Goal: Task Accomplishment & Management: Use online tool/utility

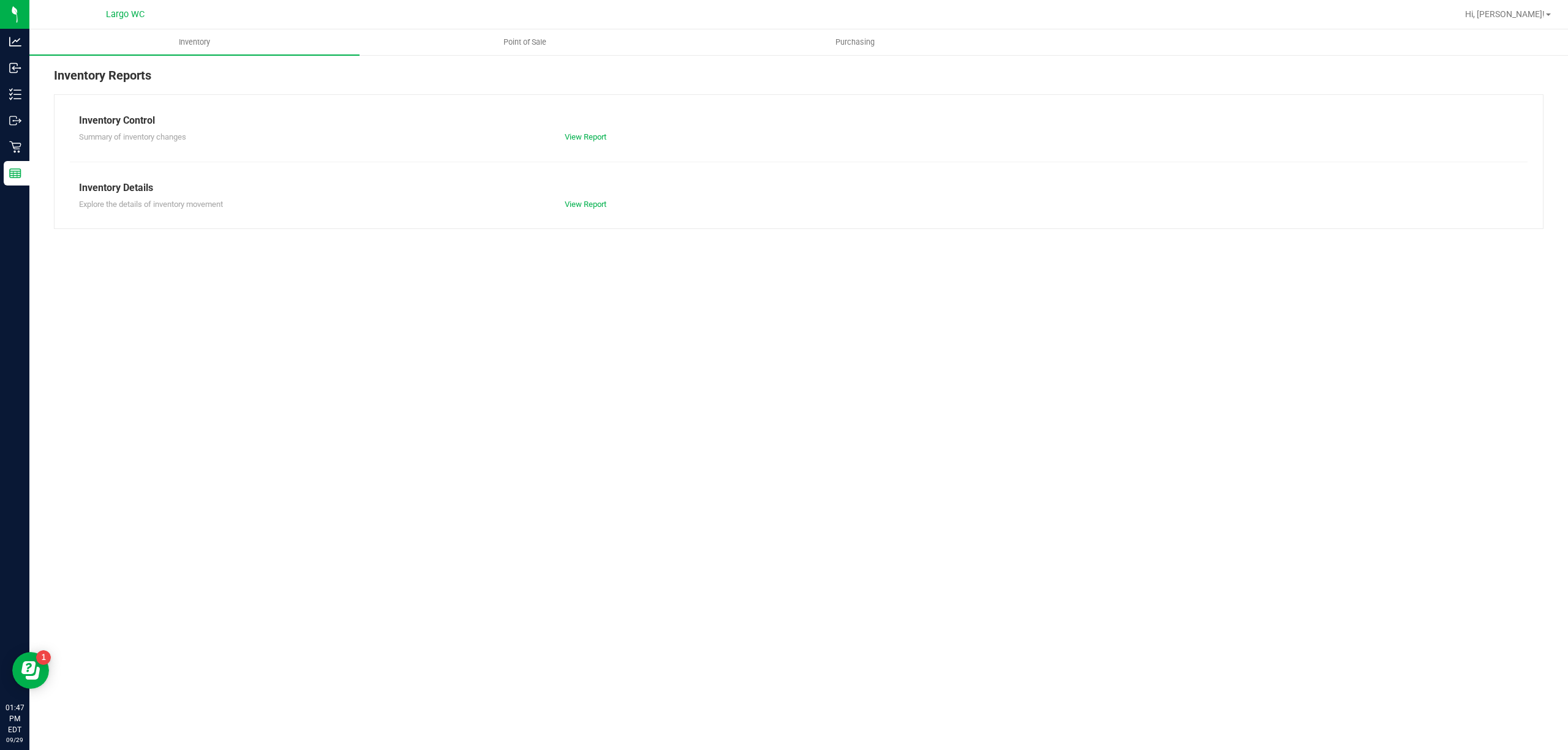
click at [214, 355] on div "Inventory Point of Sale Purchasing Inventory Reports Inventory Control Summary …" at bounding box center [798, 389] width 1538 height 720
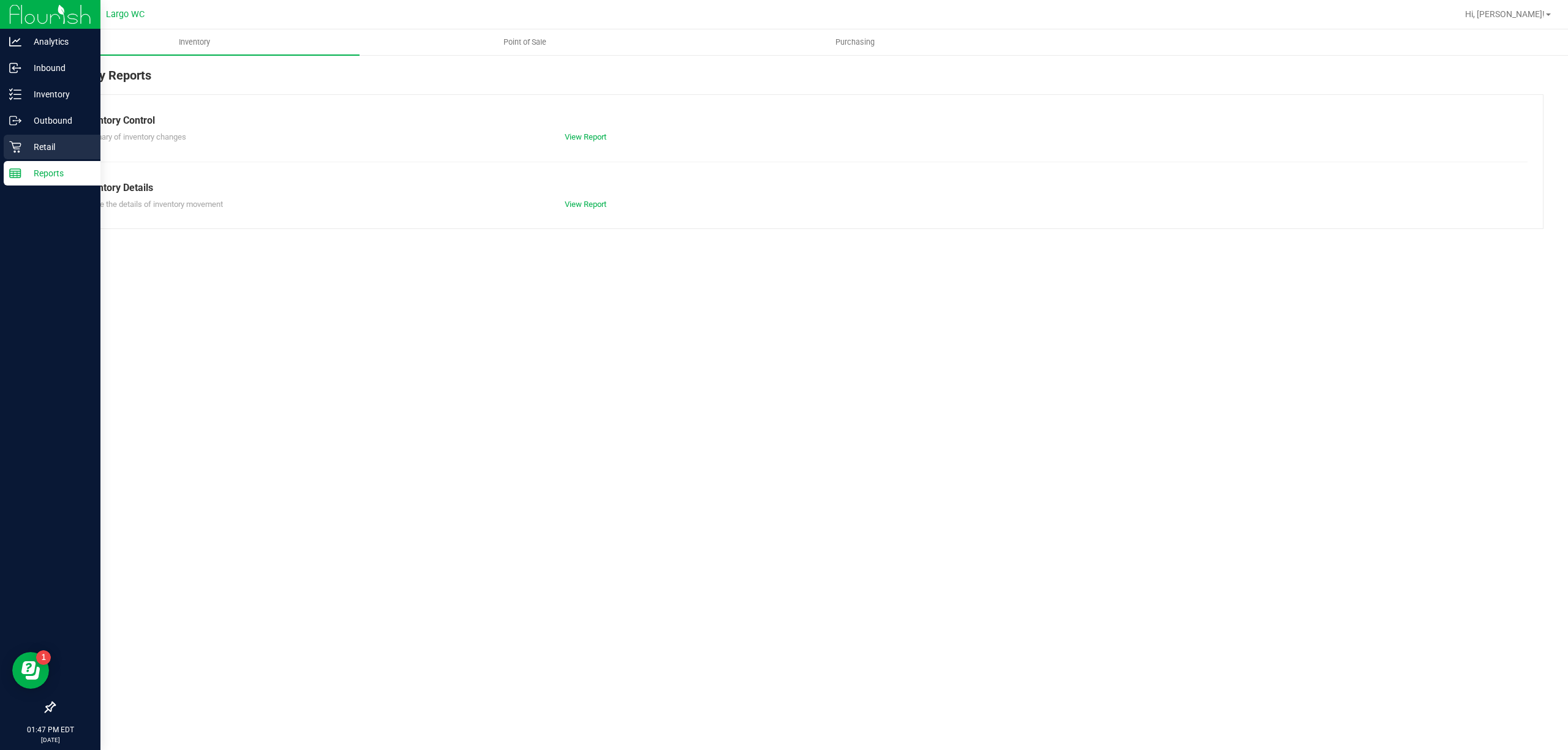
click at [4, 145] on div "Retail" at bounding box center [52, 147] width 97 height 25
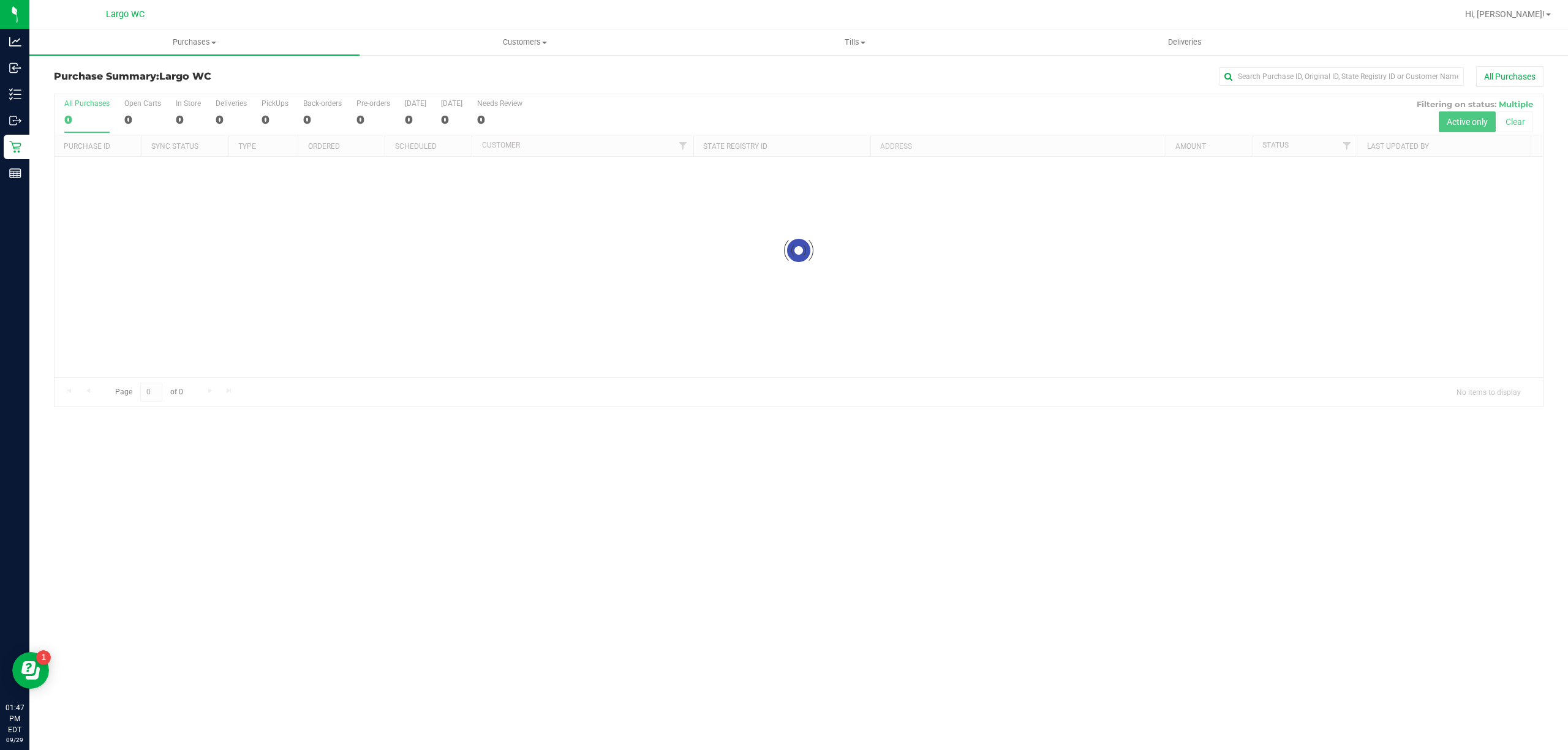
click at [207, 306] on div at bounding box center [798, 250] width 1488 height 312
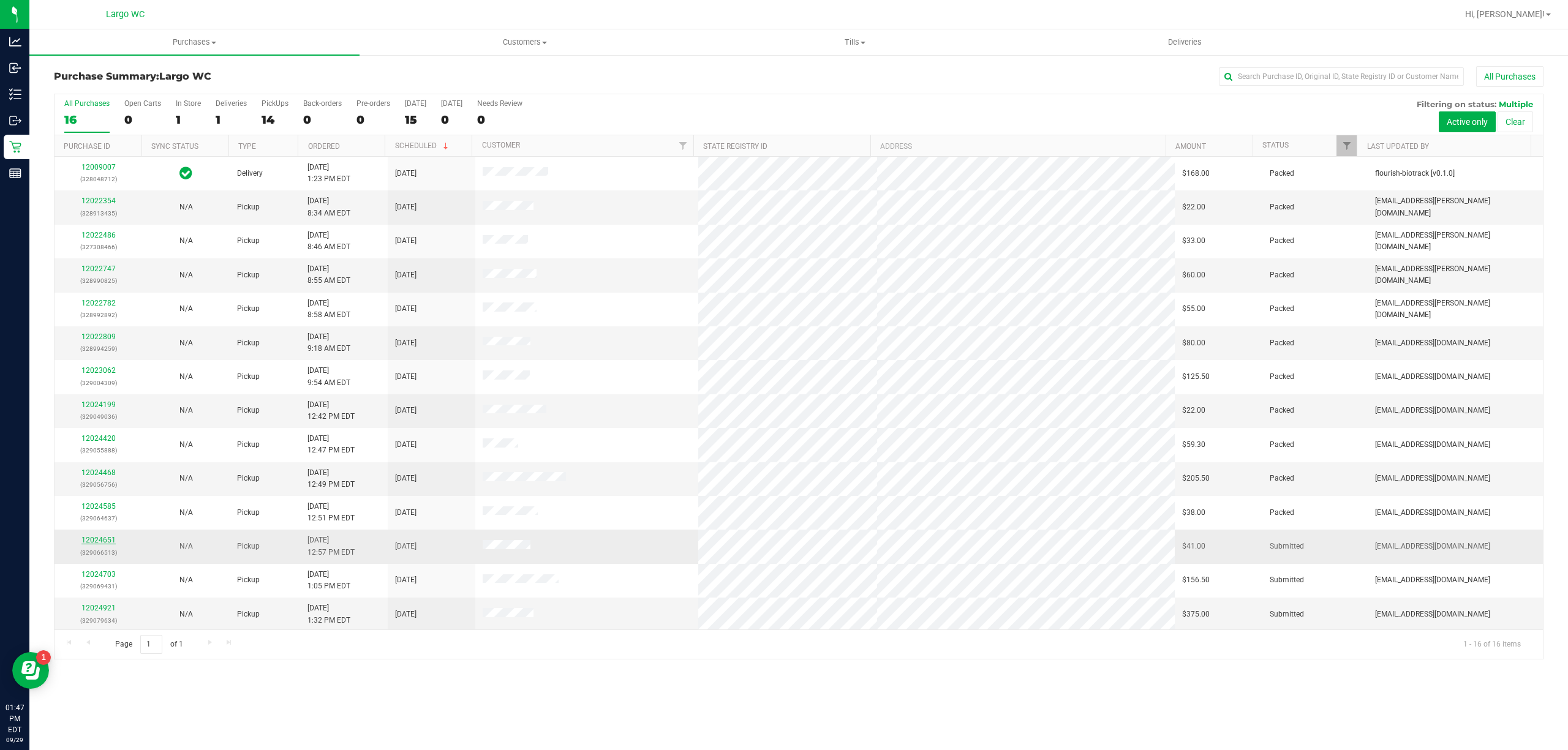
click at [110, 543] on link "12024651" at bounding box center [98, 540] width 34 height 9
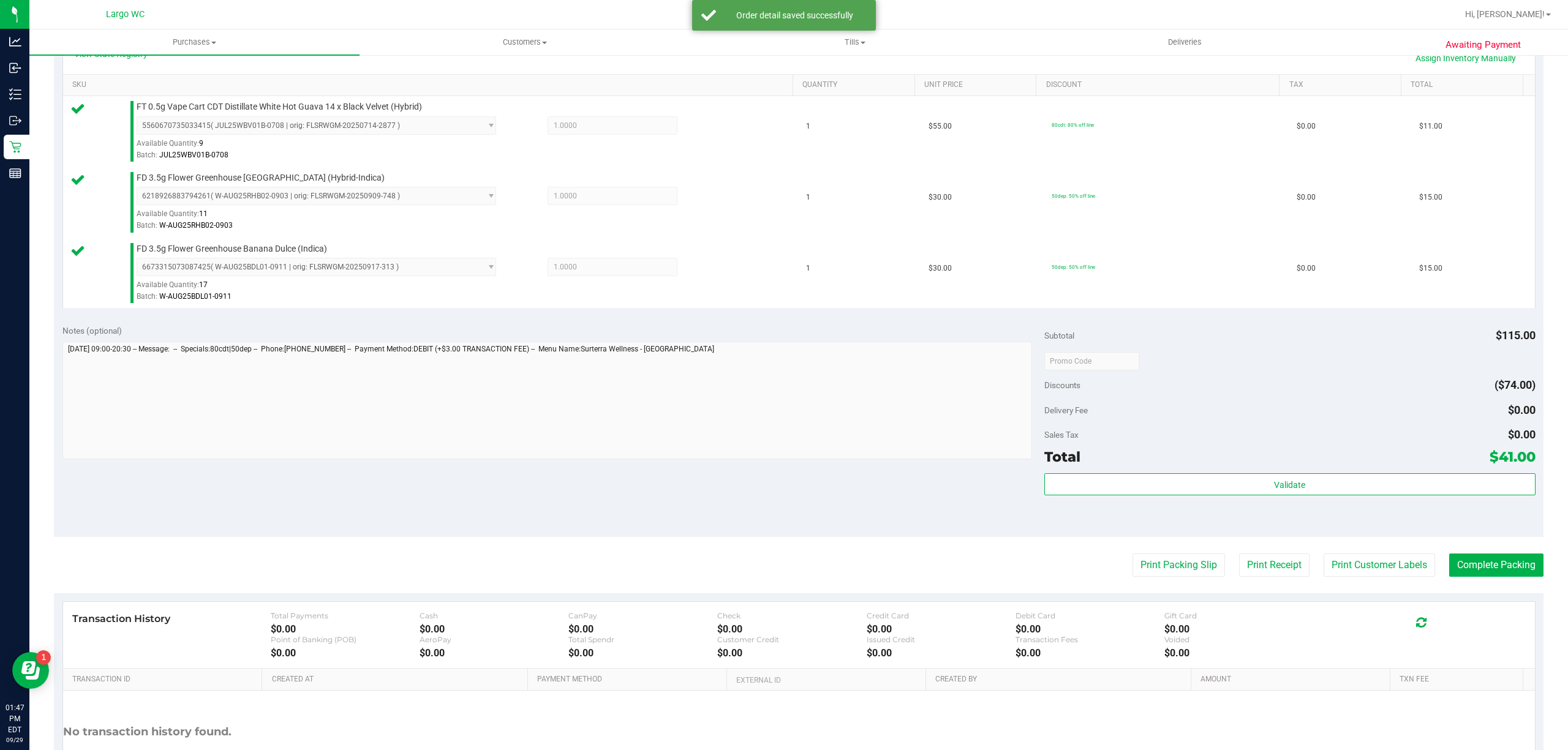
scroll to position [396, 0]
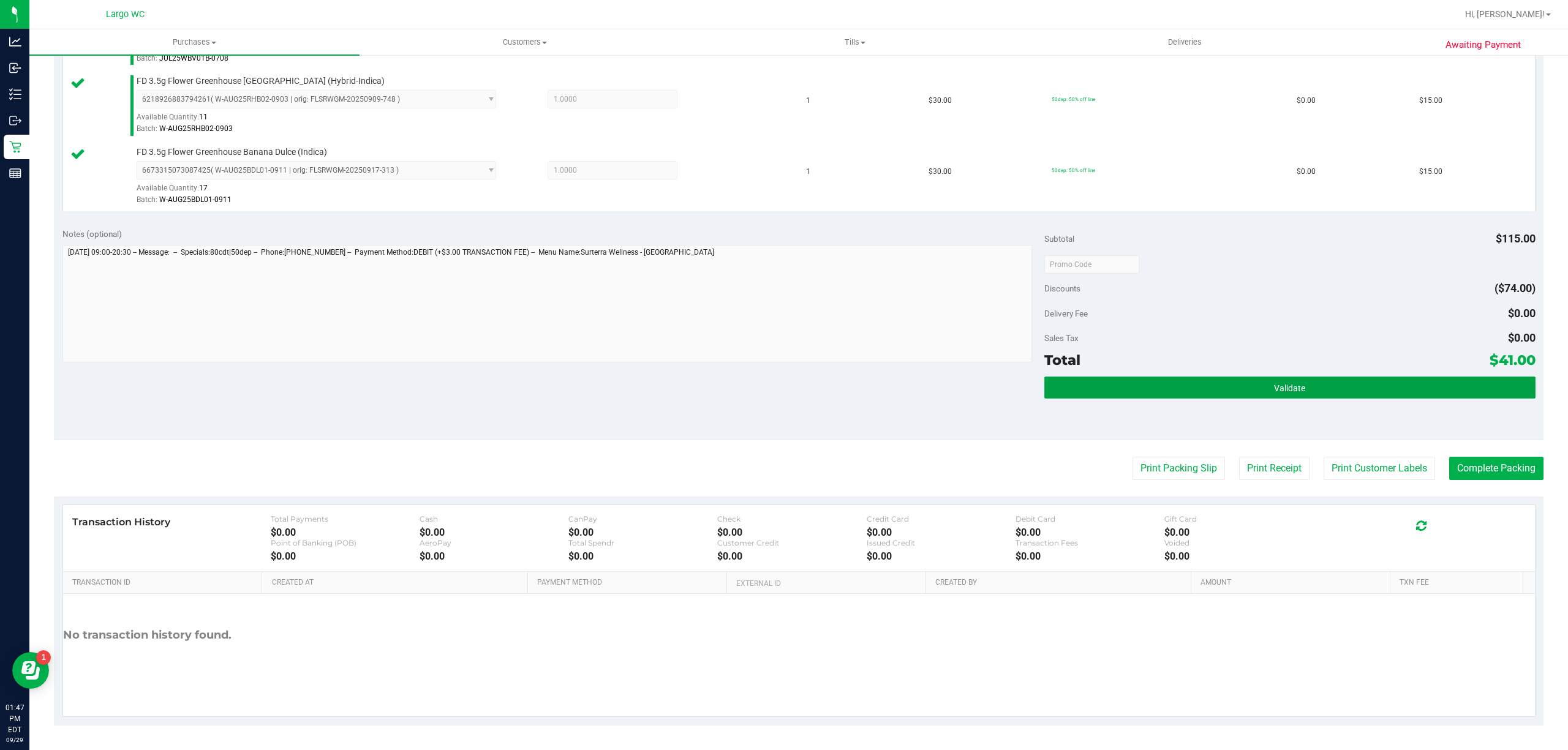
click at [1096, 395] on button "Validate" at bounding box center [1290, 387] width 491 height 22
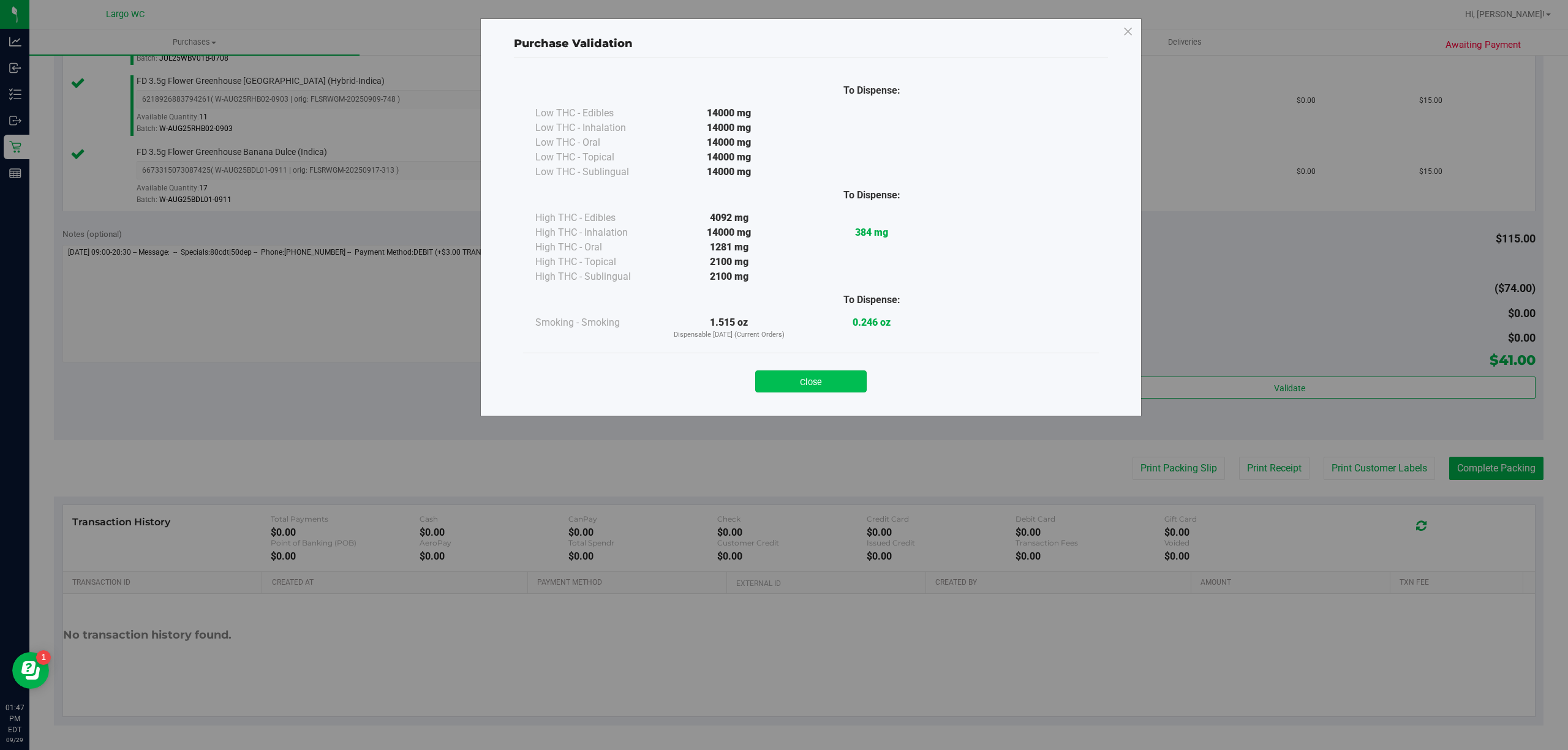
click at [792, 387] on button "Close" at bounding box center [811, 381] width 111 height 22
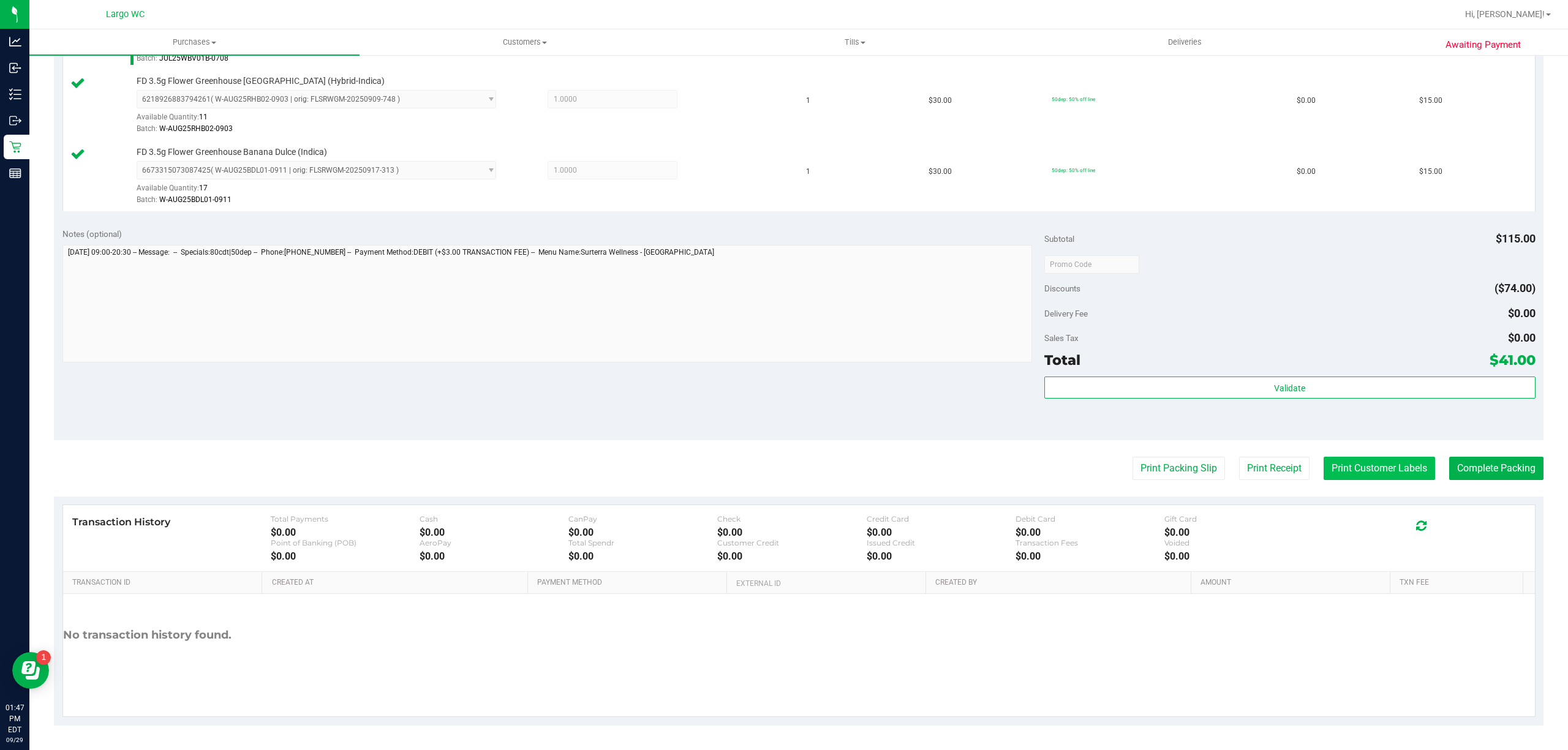
click at [1375, 459] on button "Print Customer Labels" at bounding box center [1379, 468] width 111 height 24
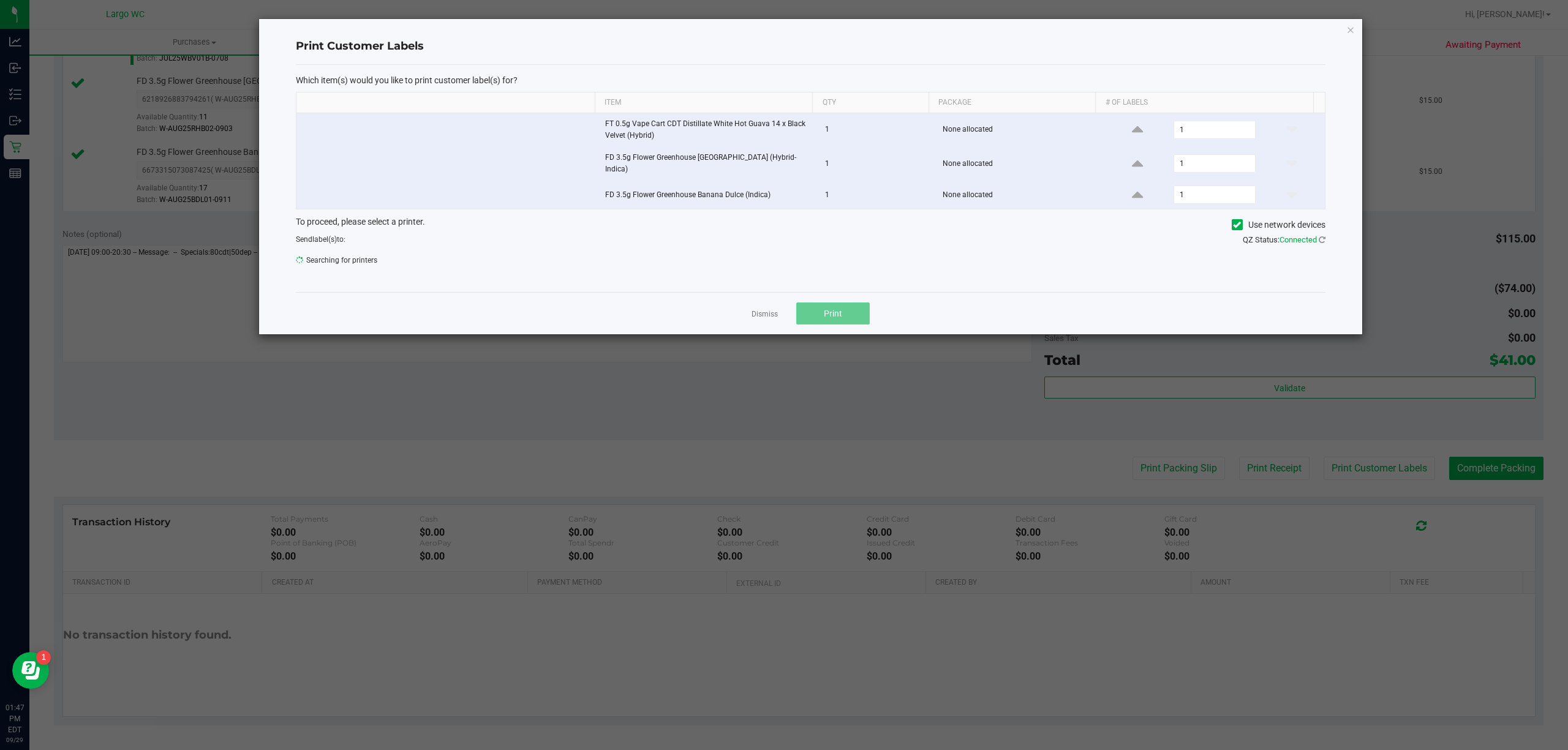
click at [805, 319] on button "Print" at bounding box center [833, 313] width 74 height 22
click at [1350, 28] on icon "button" at bounding box center [1351, 29] width 9 height 15
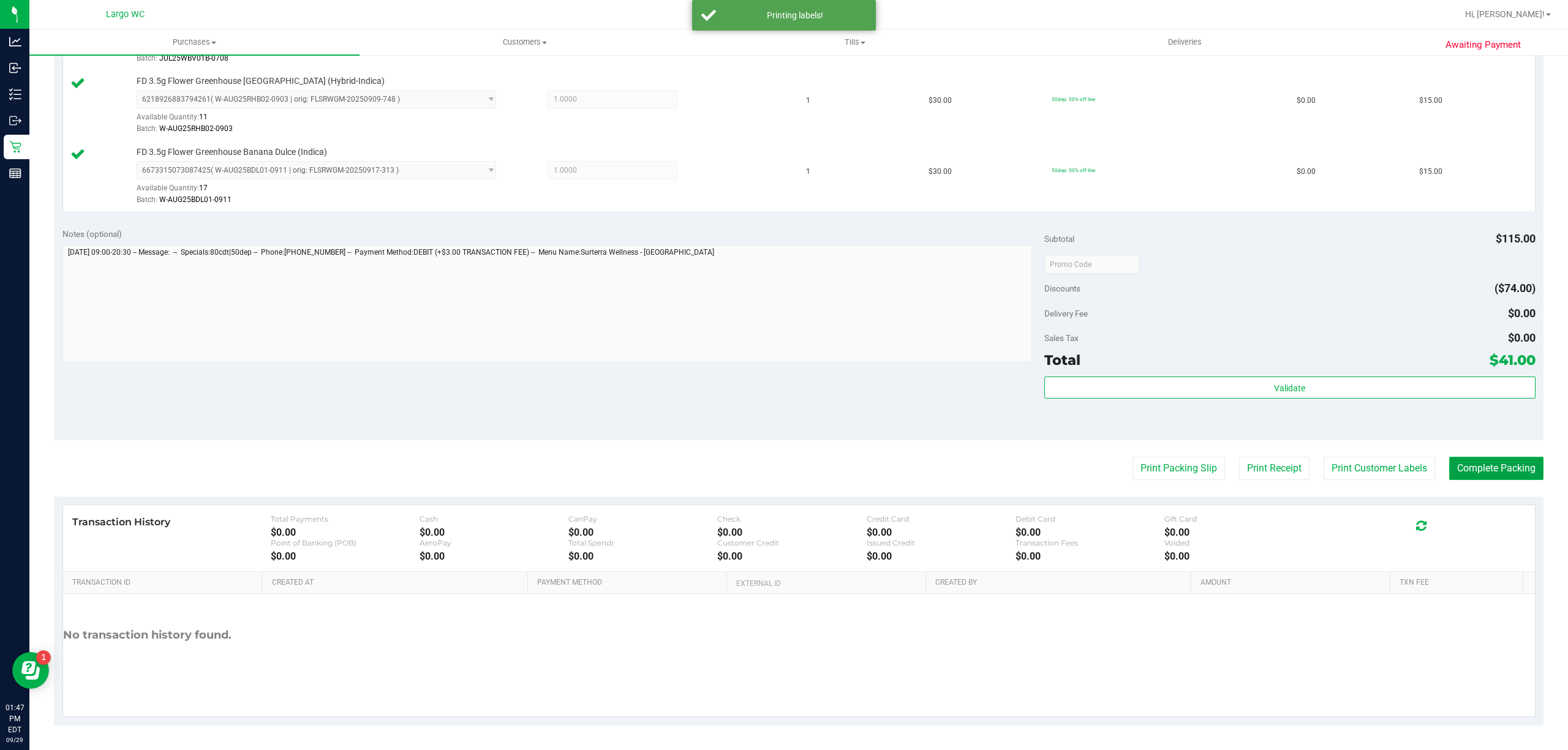
click at [1476, 463] on button "Complete Packing" at bounding box center [1496, 468] width 95 height 24
